Goal: Information Seeking & Learning: Learn about a topic

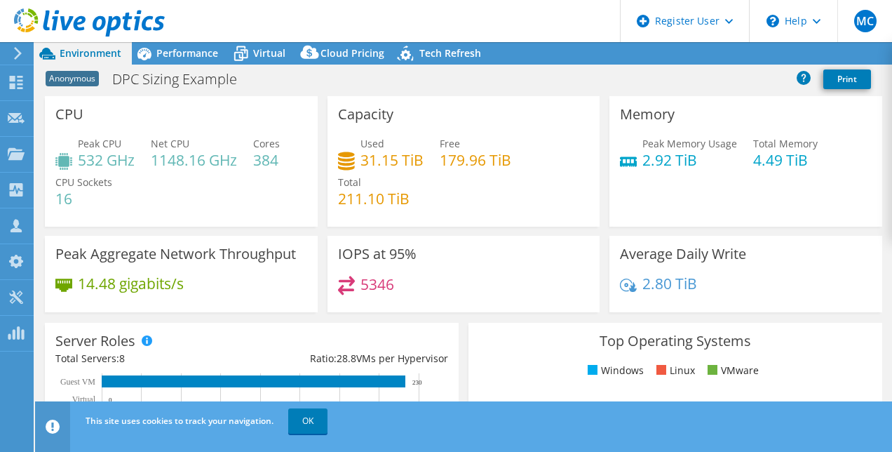
select select "USWest"
select select "USD"
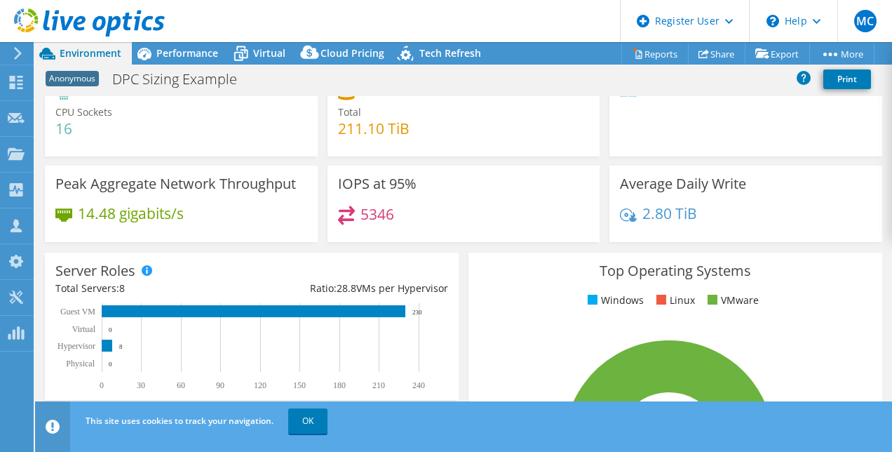
scroll to position [140, 0]
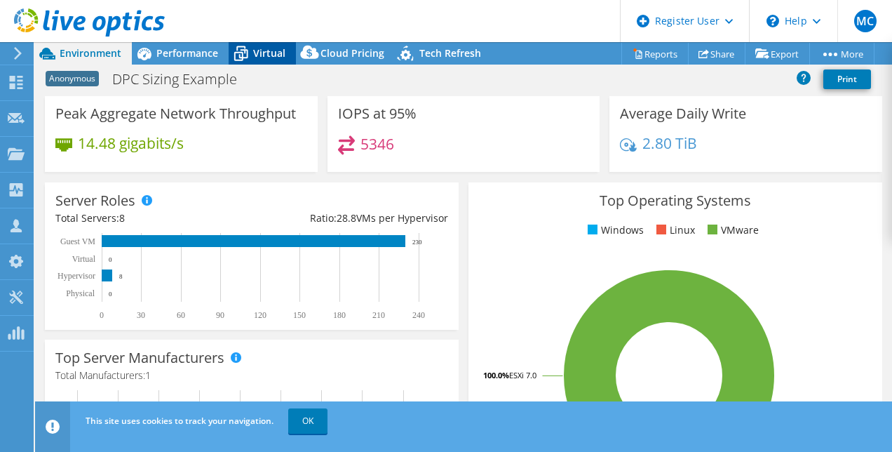
click at [253, 43] on icon at bounding box center [241, 53] width 25 height 25
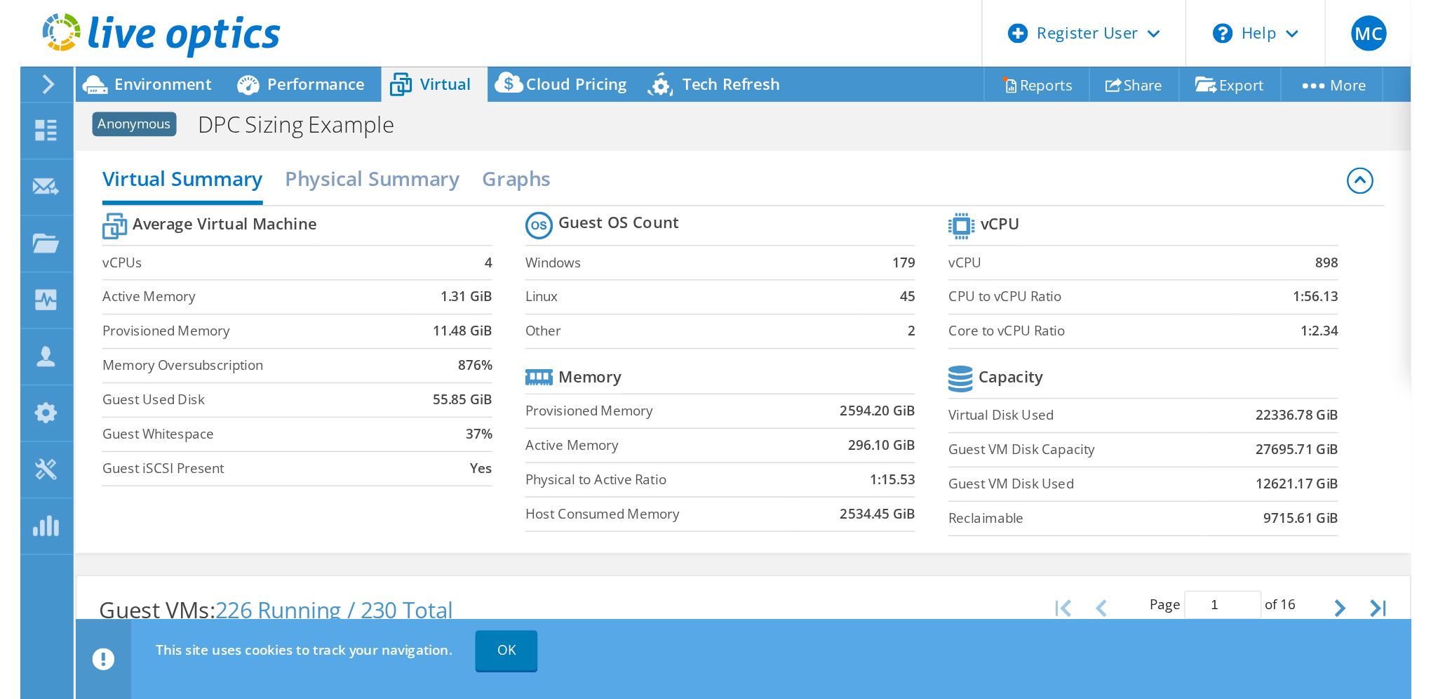
scroll to position [0, 0]
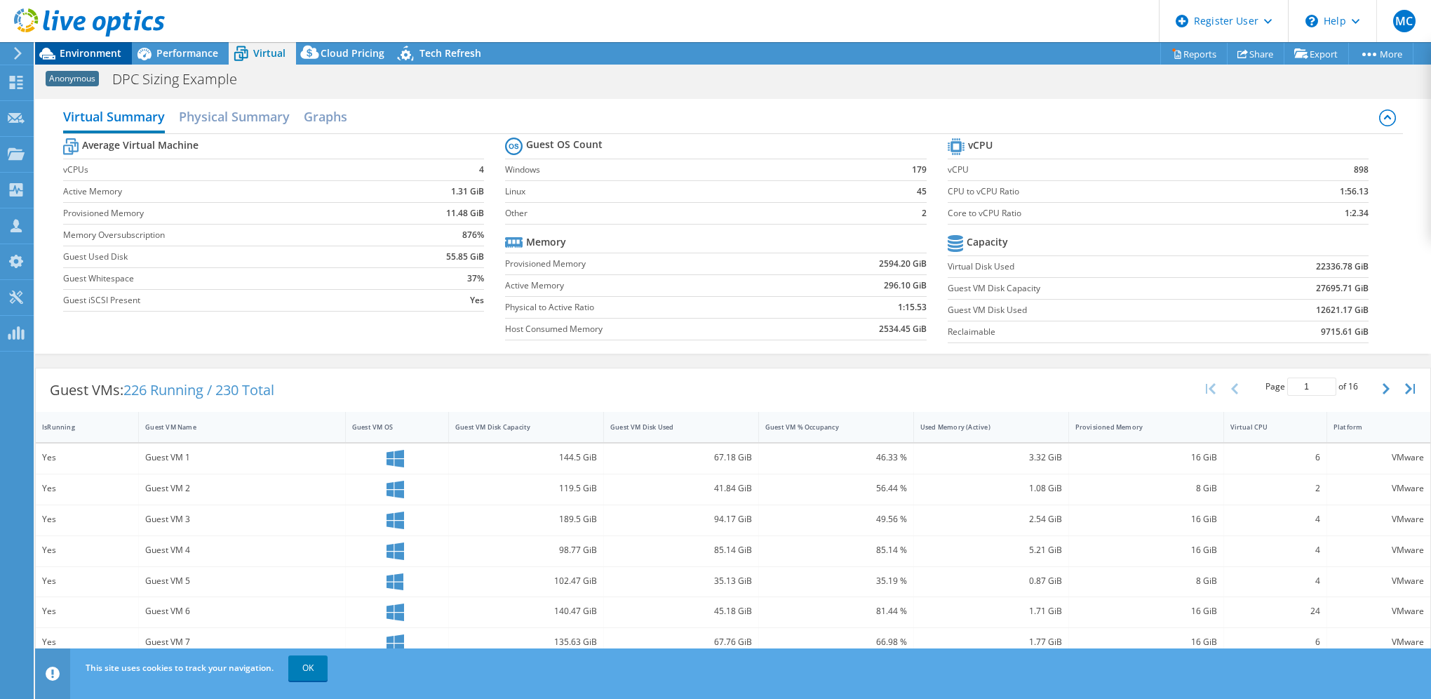
click at [62, 53] on span "Environment" at bounding box center [91, 52] width 62 height 13
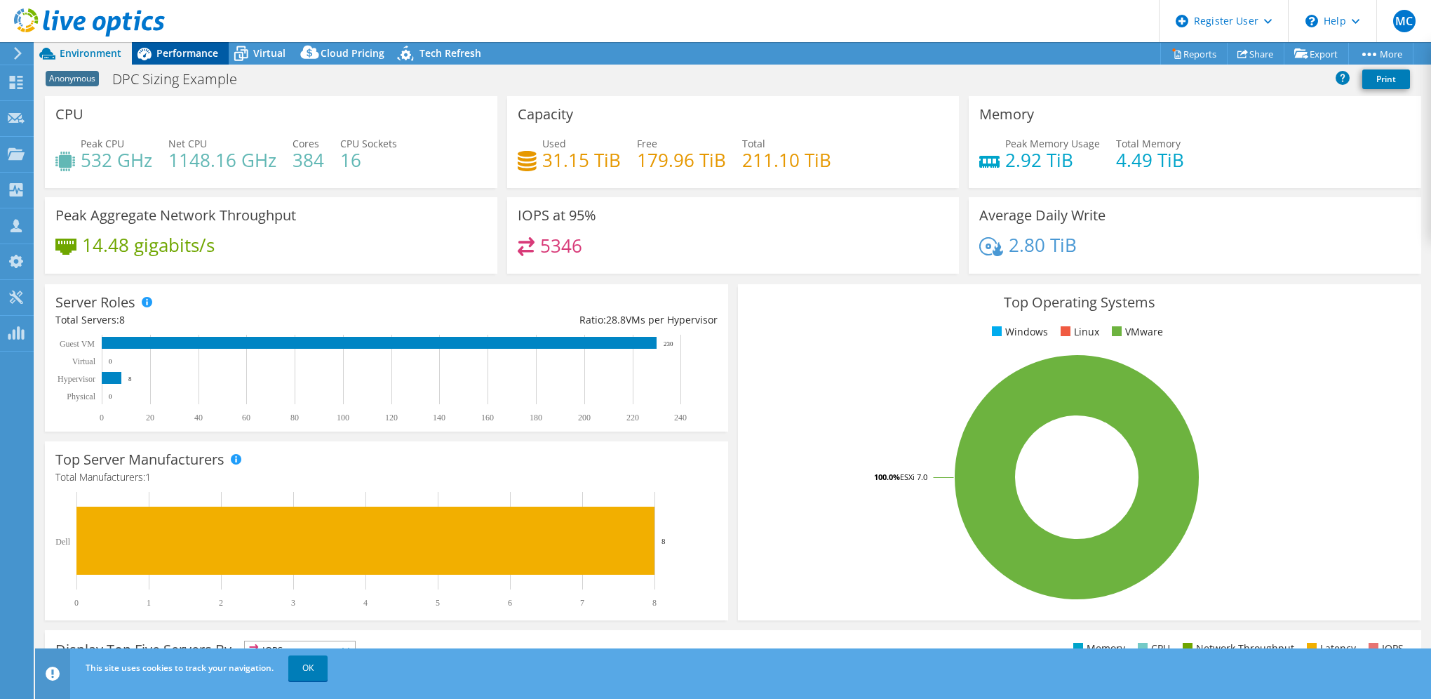
click at [172, 53] on span "Performance" at bounding box center [187, 52] width 62 height 13
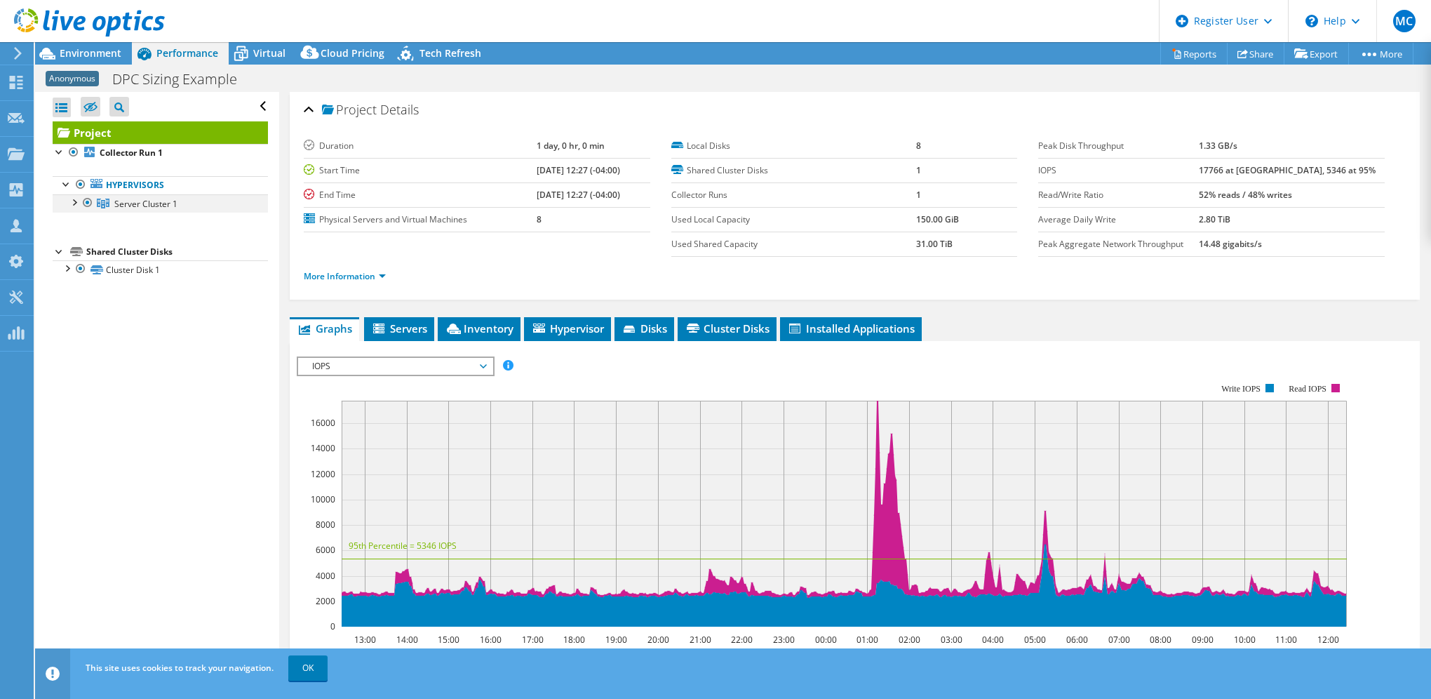
click at [76, 203] on div at bounding box center [74, 201] width 14 height 14
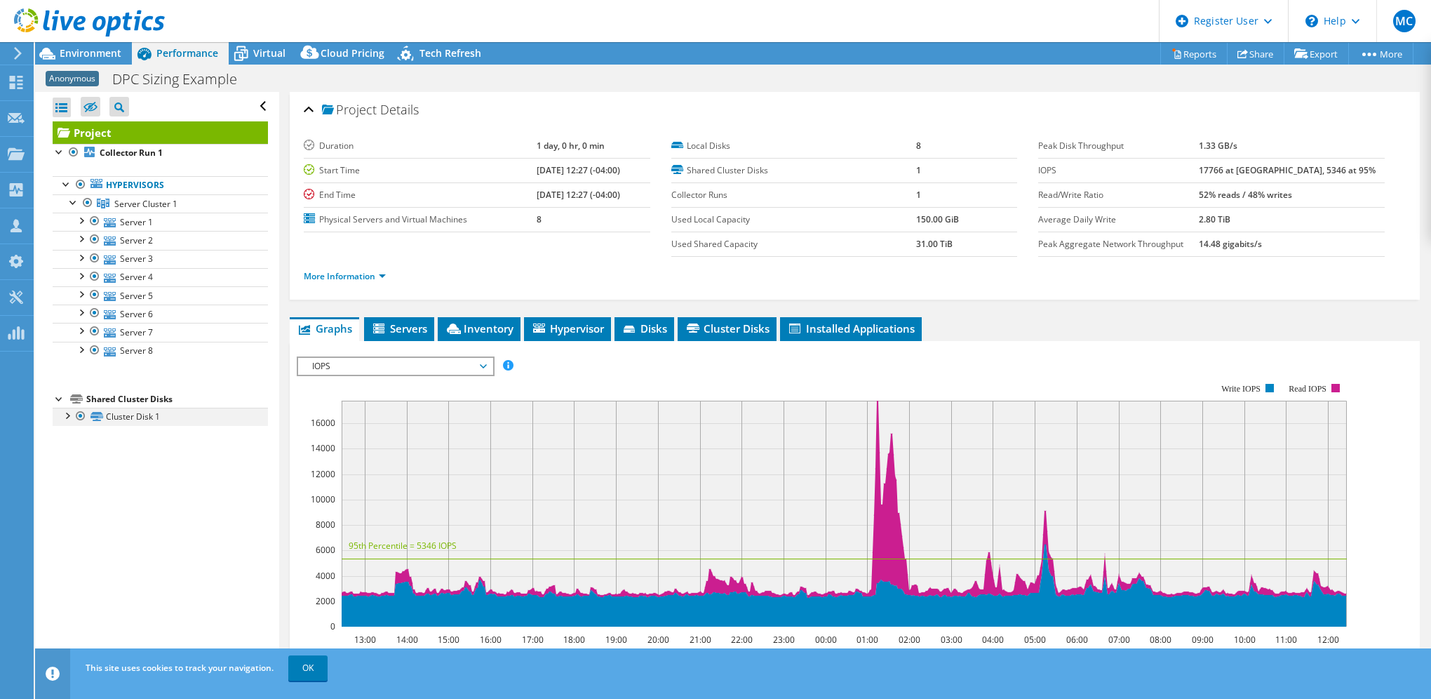
click at [69, 416] on div at bounding box center [67, 415] width 14 height 14
click at [377, 282] on li "More Information" at bounding box center [349, 276] width 91 height 15
click at [351, 279] on link "More Information" at bounding box center [345, 276] width 82 height 12
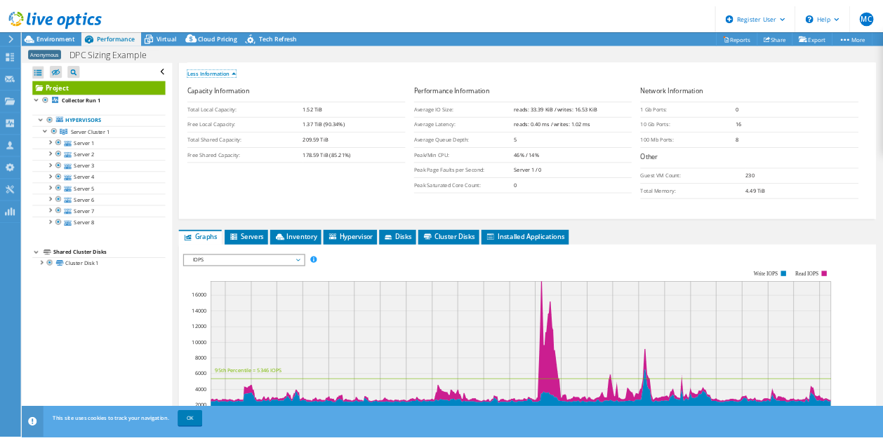
scroll to position [210, 0]
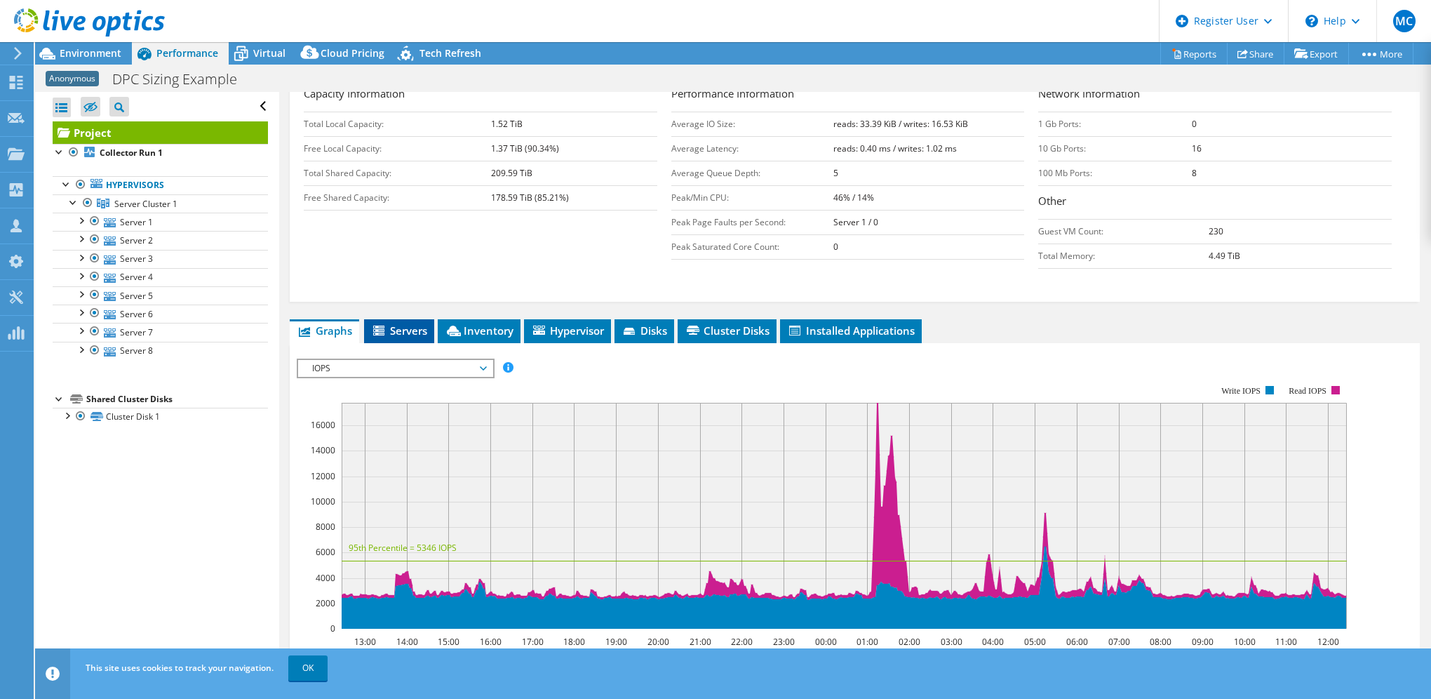
click at [391, 328] on span "Servers" at bounding box center [399, 330] width 56 height 14
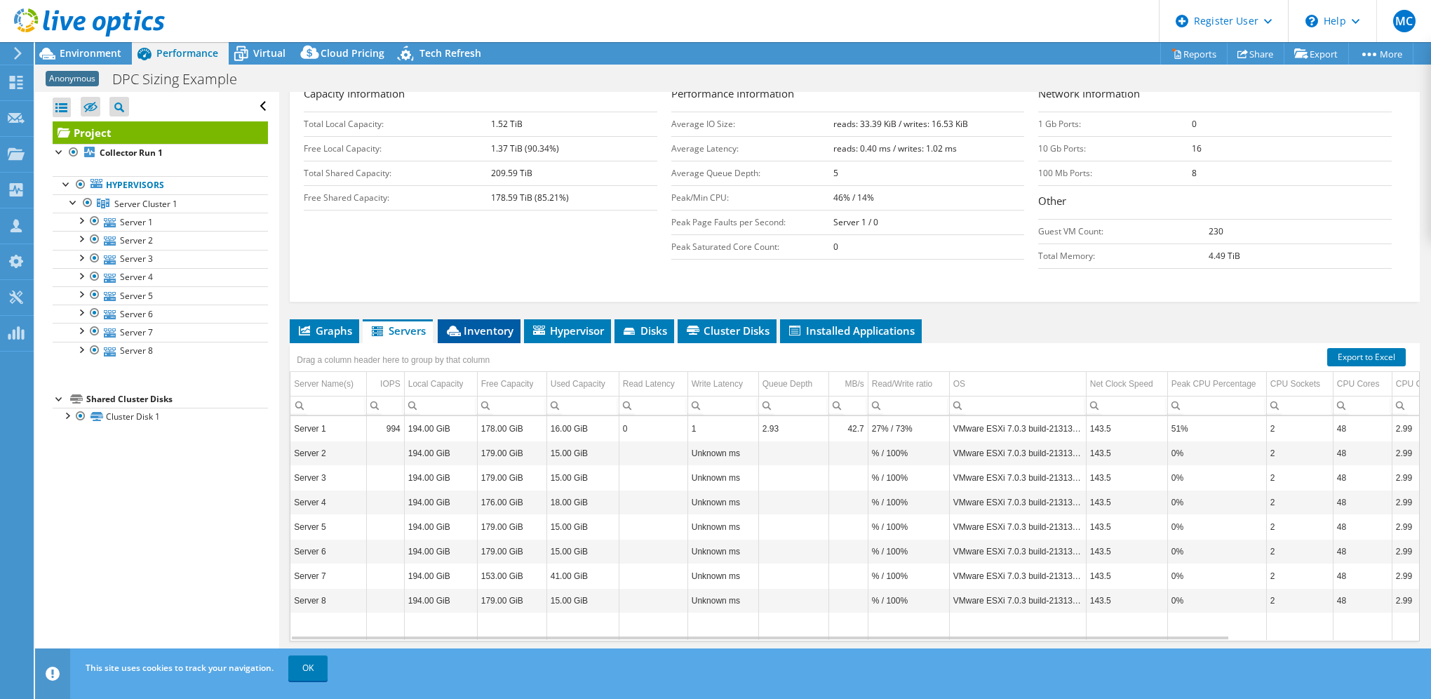
click at [488, 332] on span "Inventory" at bounding box center [479, 330] width 69 height 14
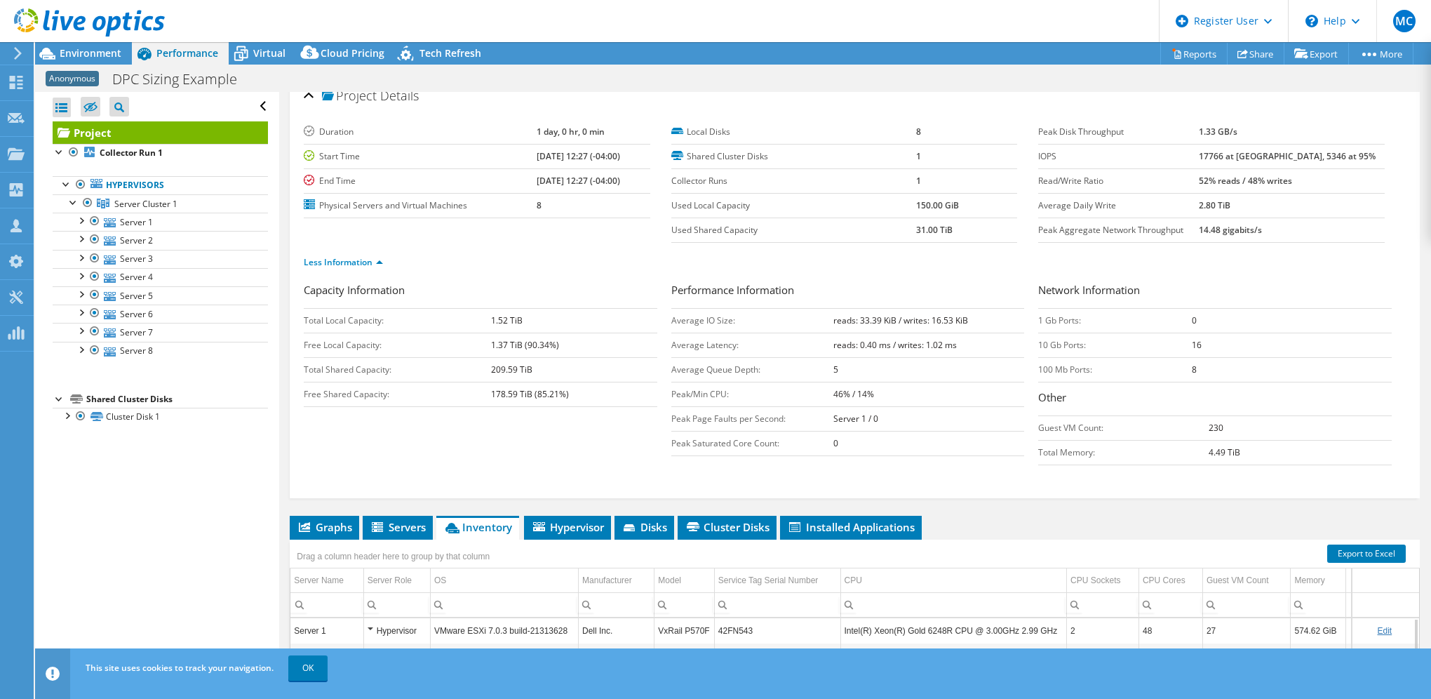
scroll to position [0, 0]
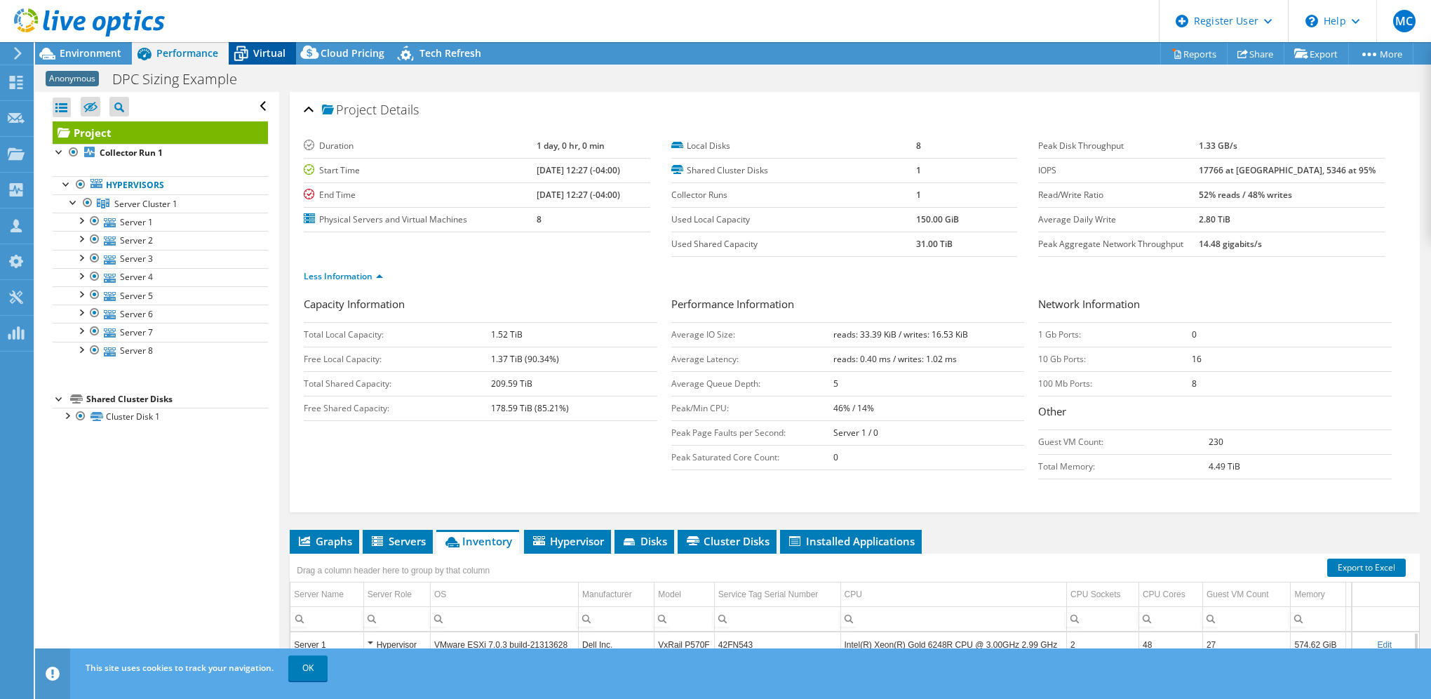
click at [256, 53] on span "Virtual" at bounding box center [269, 52] width 32 height 13
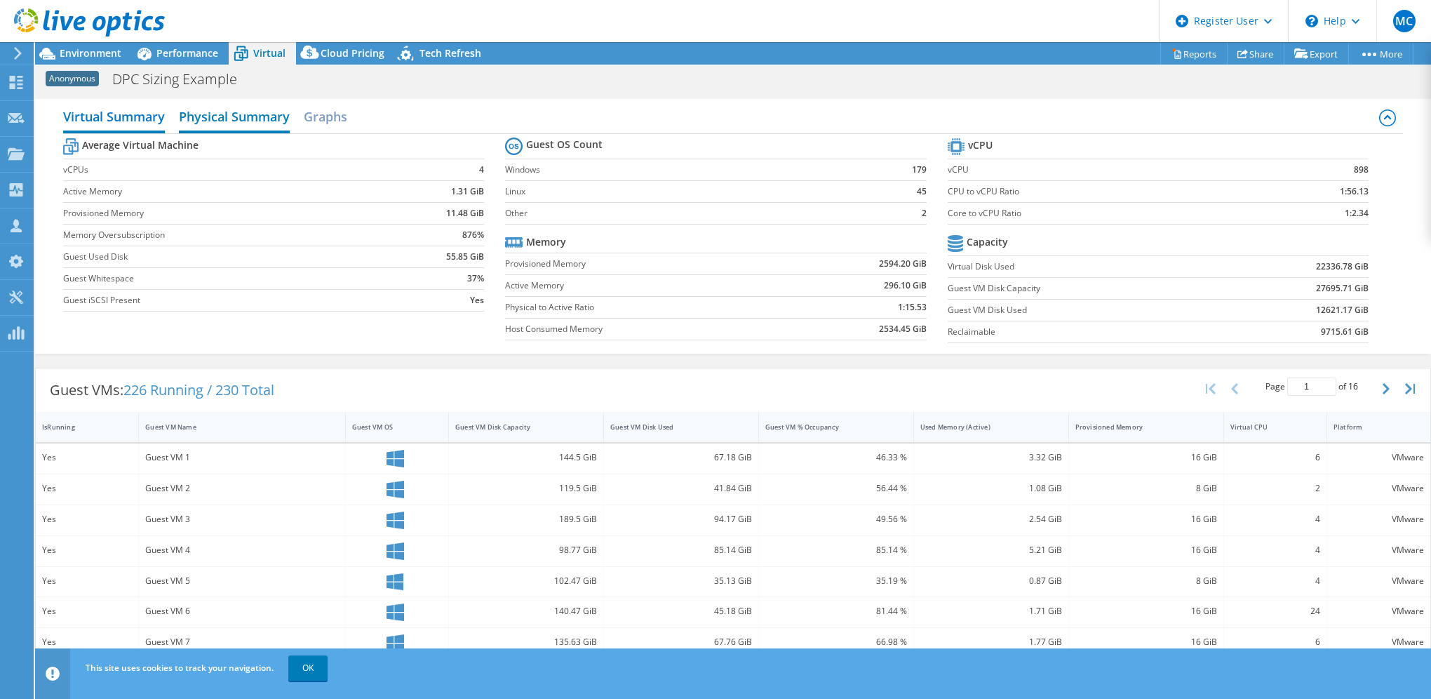
click at [221, 120] on h2 "Physical Summary" at bounding box center [234, 117] width 111 height 31
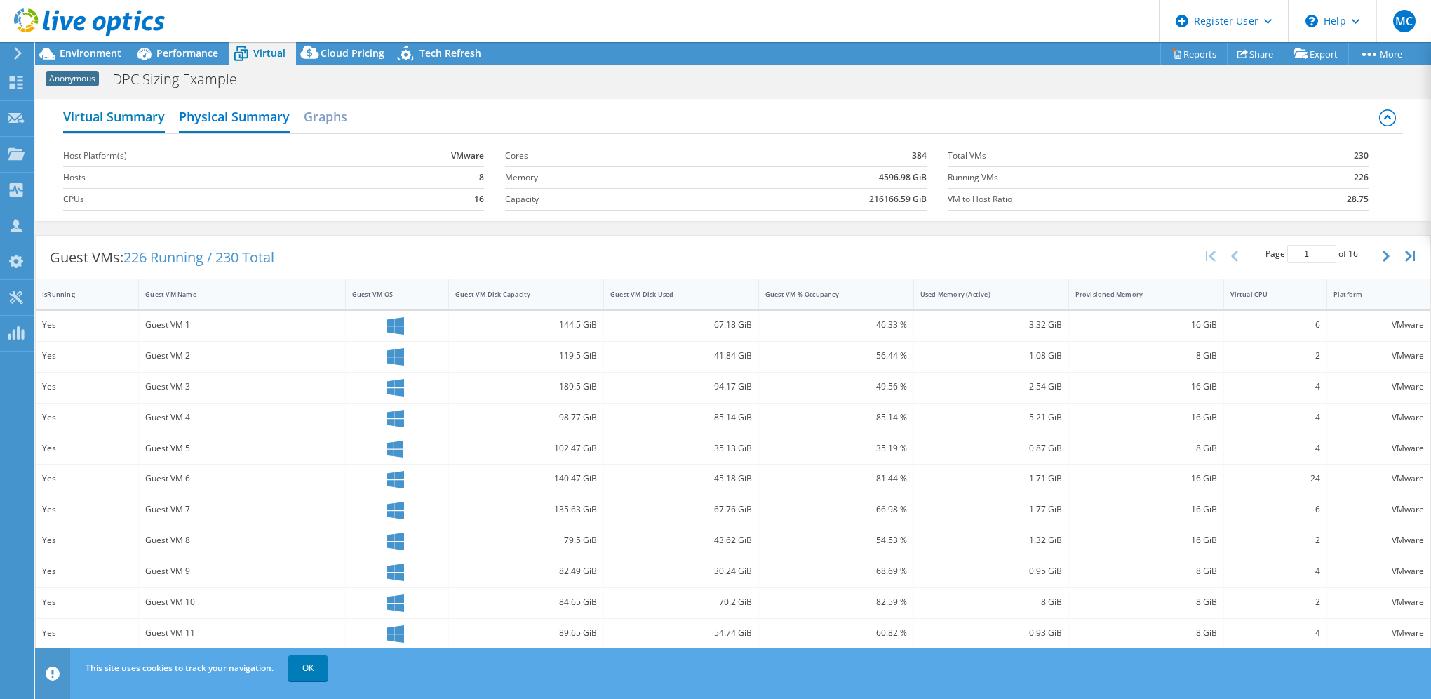
click at [148, 119] on h2 "Virtual Summary" at bounding box center [114, 117] width 102 height 31
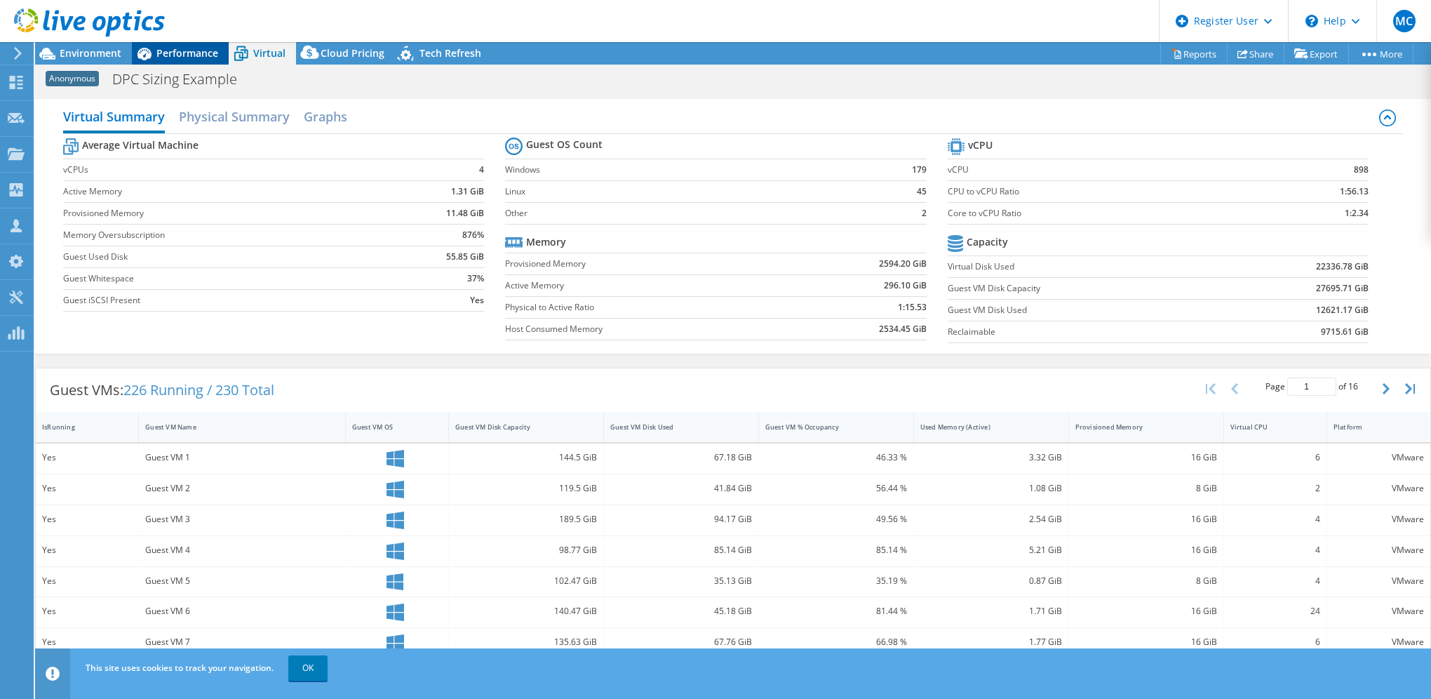
click at [159, 56] on span "Performance" at bounding box center [187, 52] width 62 height 13
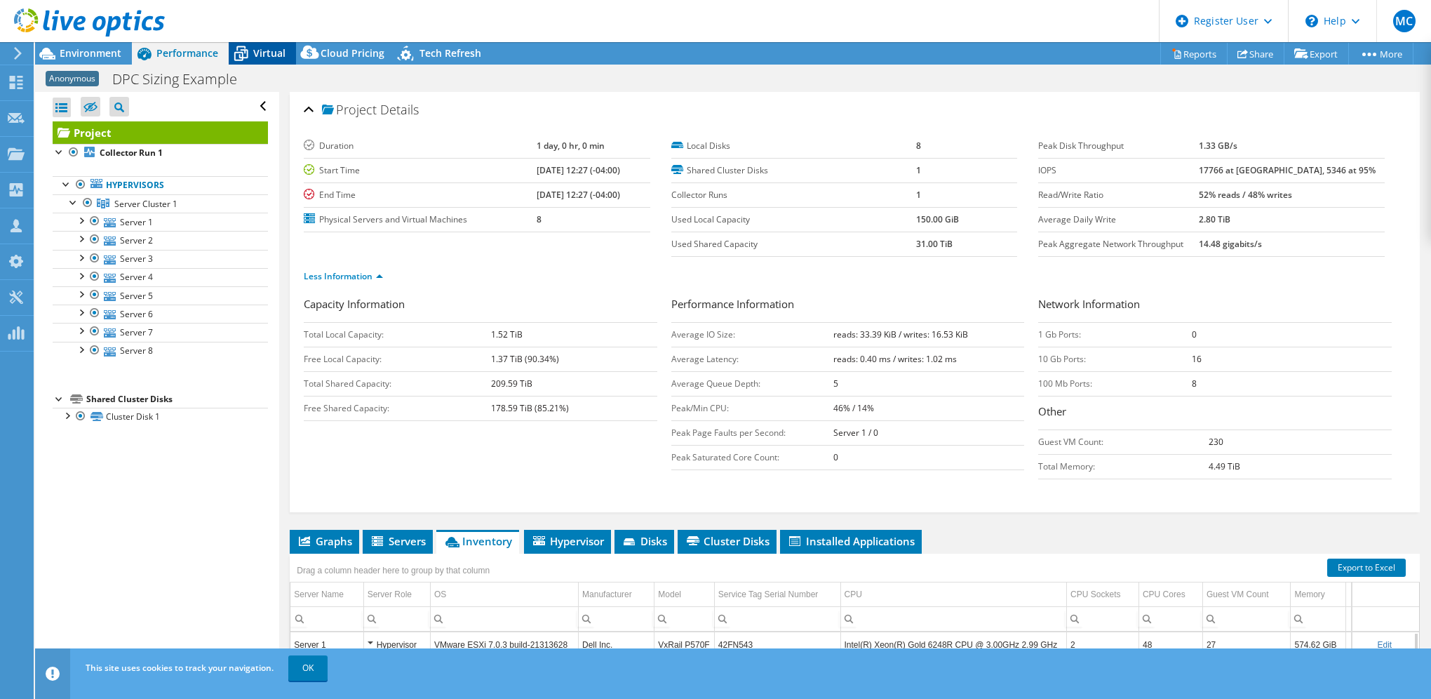
click at [249, 45] on icon at bounding box center [241, 53] width 25 height 25
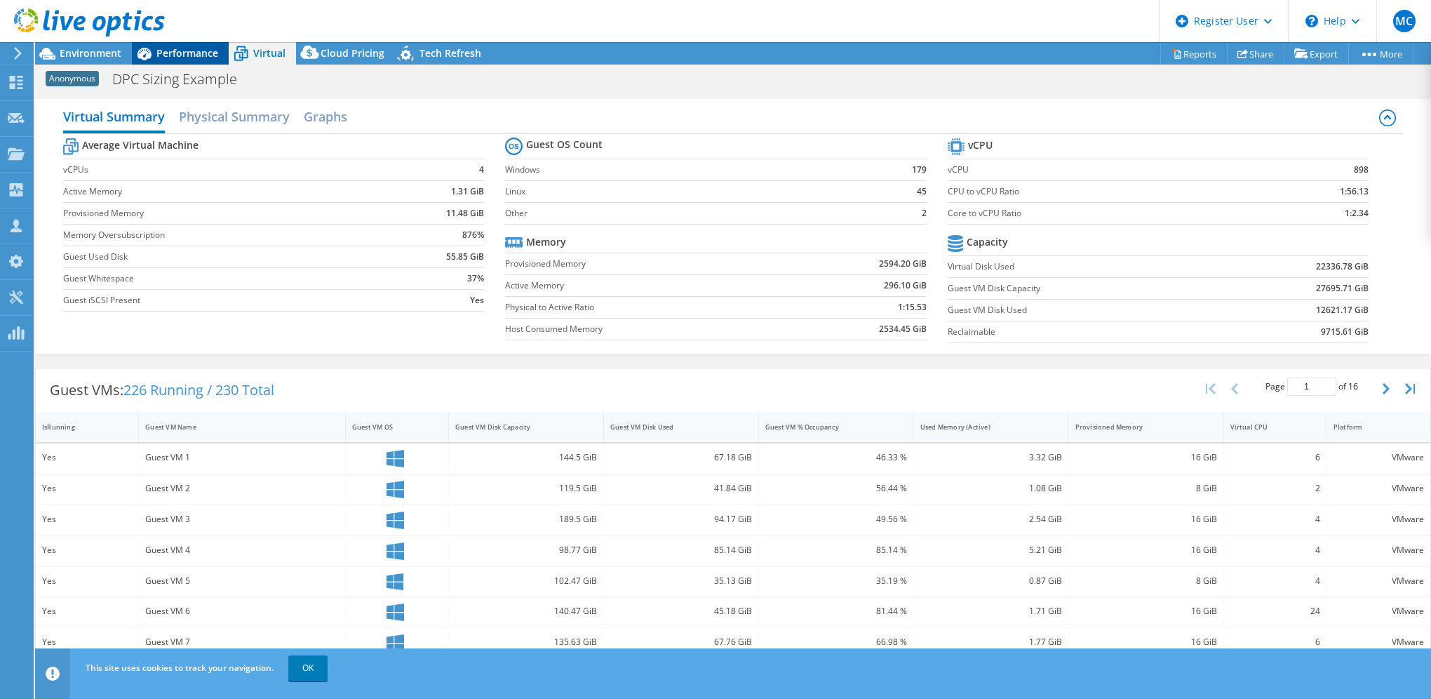
click at [173, 56] on span "Performance" at bounding box center [187, 52] width 62 height 13
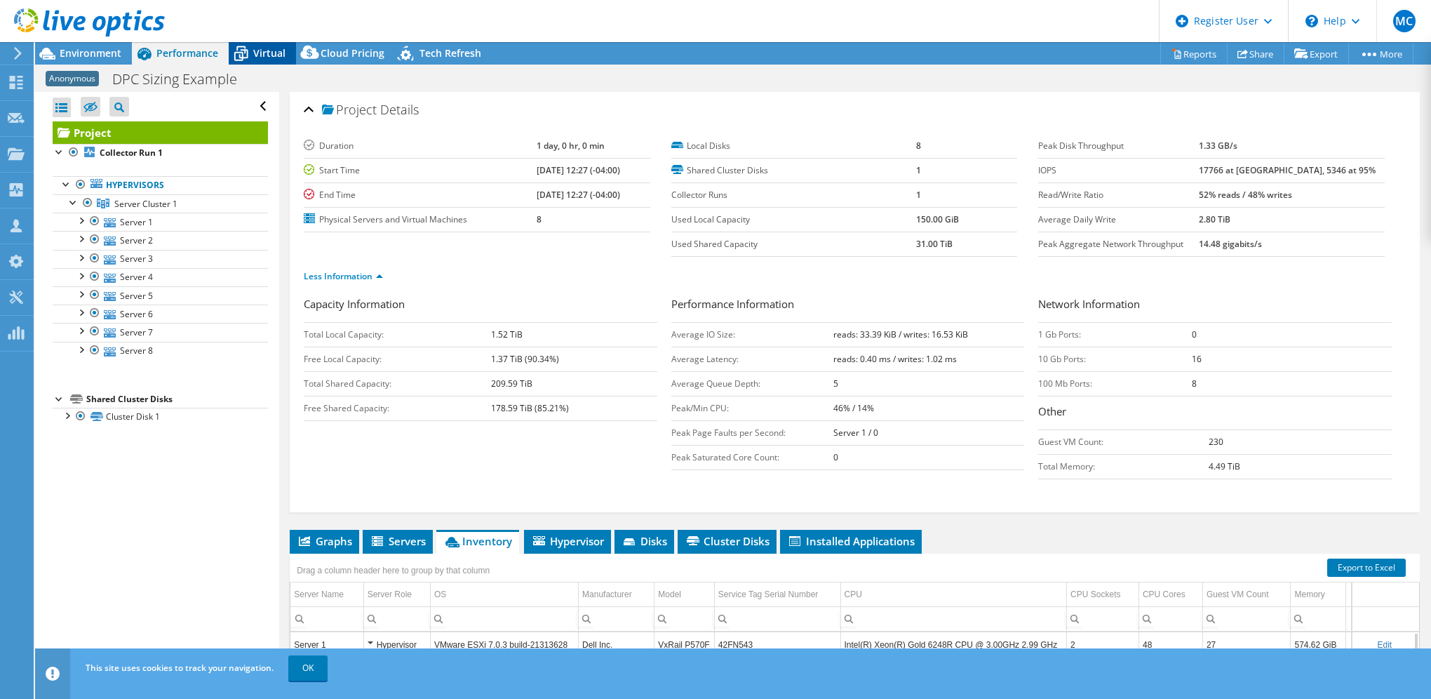
click at [260, 51] on span "Virtual" at bounding box center [269, 52] width 32 height 13
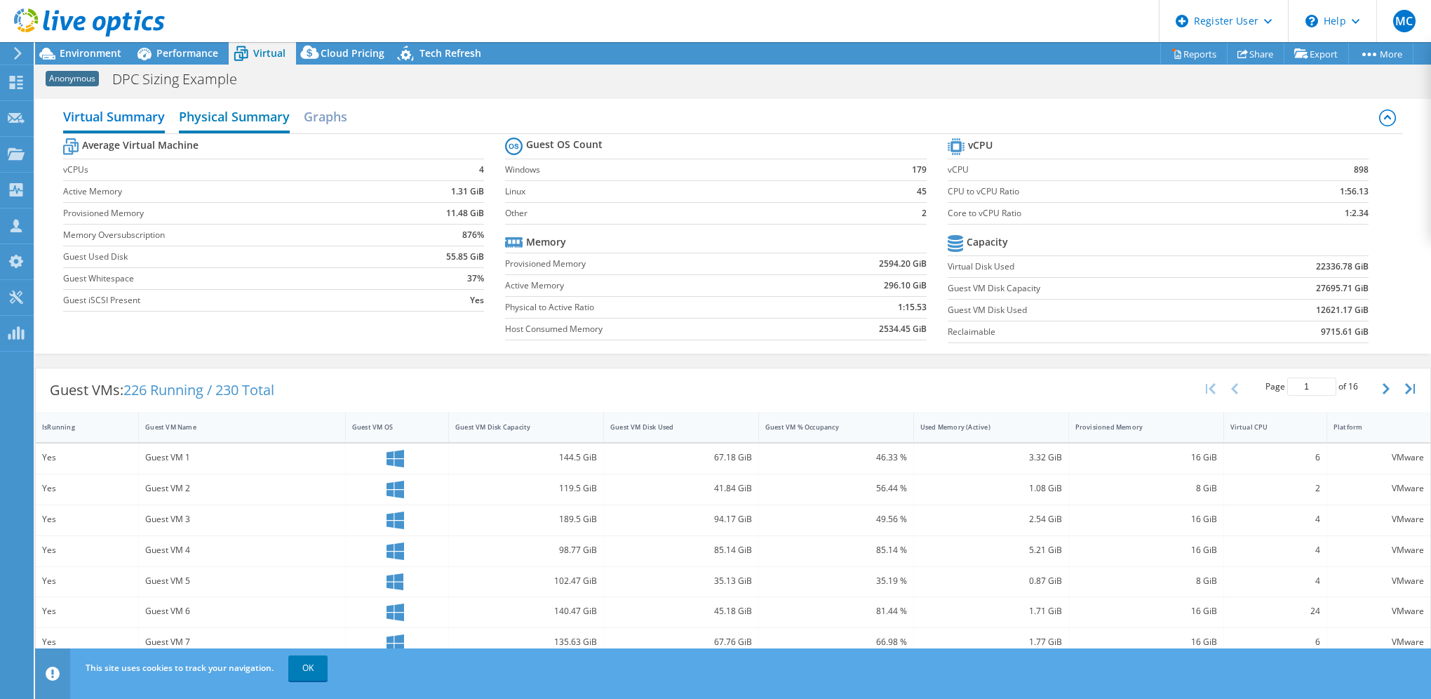
click at [246, 120] on h2 "Physical Summary" at bounding box center [234, 117] width 111 height 31
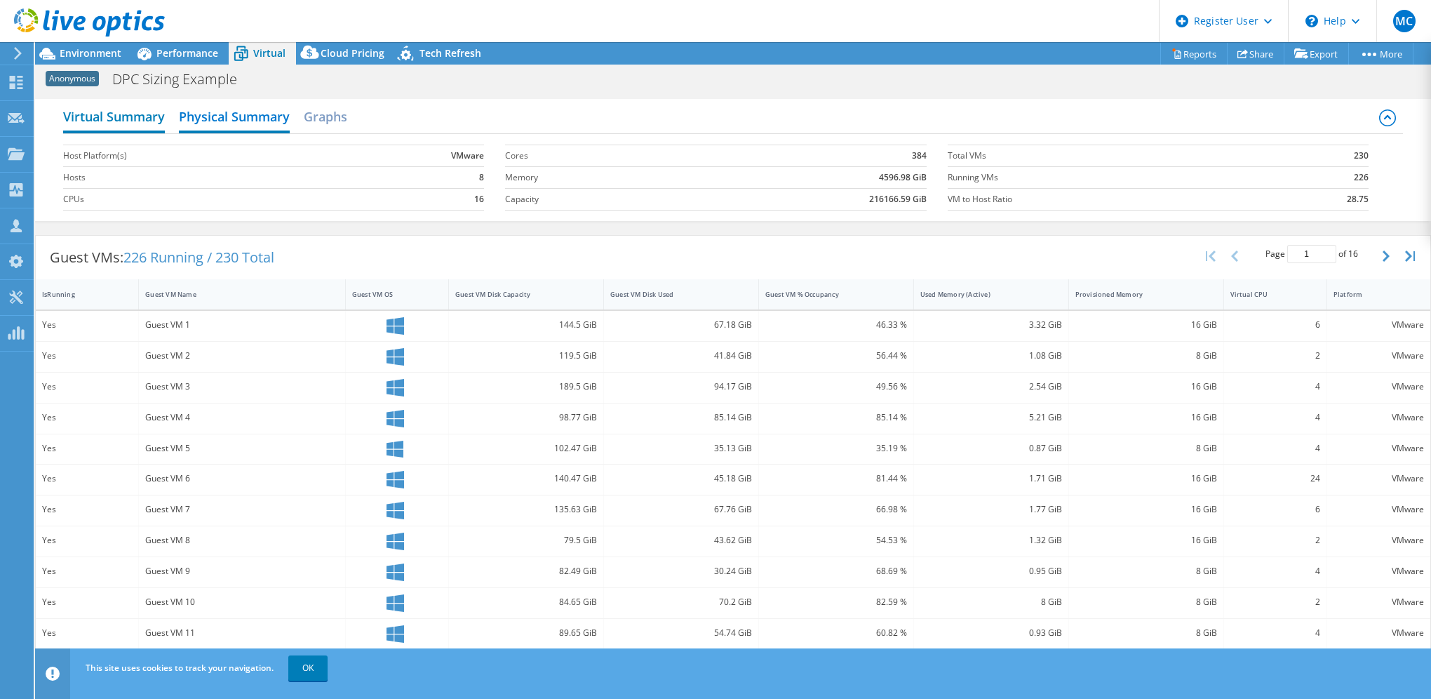
click at [140, 119] on h2 "Virtual Summary" at bounding box center [114, 117] width 102 height 31
